Goal: Information Seeking & Learning: Learn about a topic

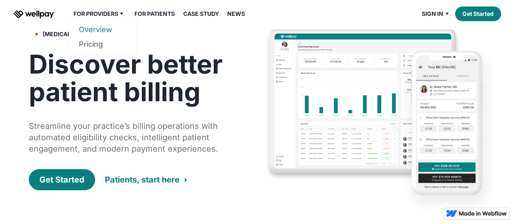
click at [107, 31] on link "Overview" at bounding box center [103, 29] width 48 height 15
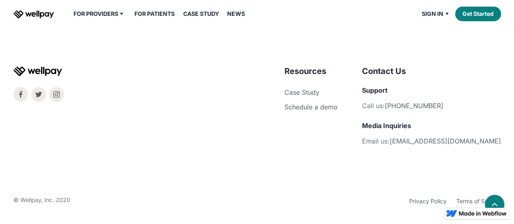
scroll to position [1815, 0]
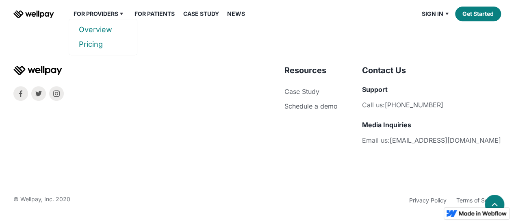
click at [100, 45] on link "Pricing" at bounding box center [103, 44] width 48 height 15
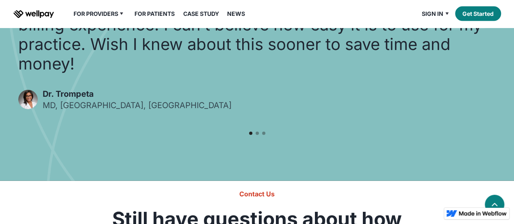
scroll to position [874, 0]
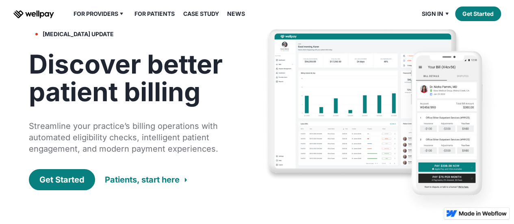
click at [202, 13] on link "Case Study" at bounding box center [201, 14] width 46 height 10
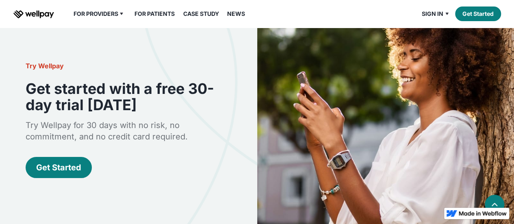
scroll to position [1724, 0]
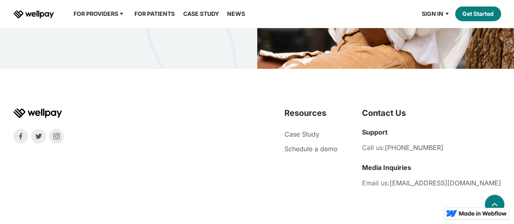
click at [236, 7] on div "For Providers Overview Pricing For Patients Our Guarantee Case Study News Sign …" at bounding box center [257, 14] width 488 height 28
click at [237, 10] on link "News" at bounding box center [236, 14] width 28 height 10
